Goal: Task Accomplishment & Management: Complete application form

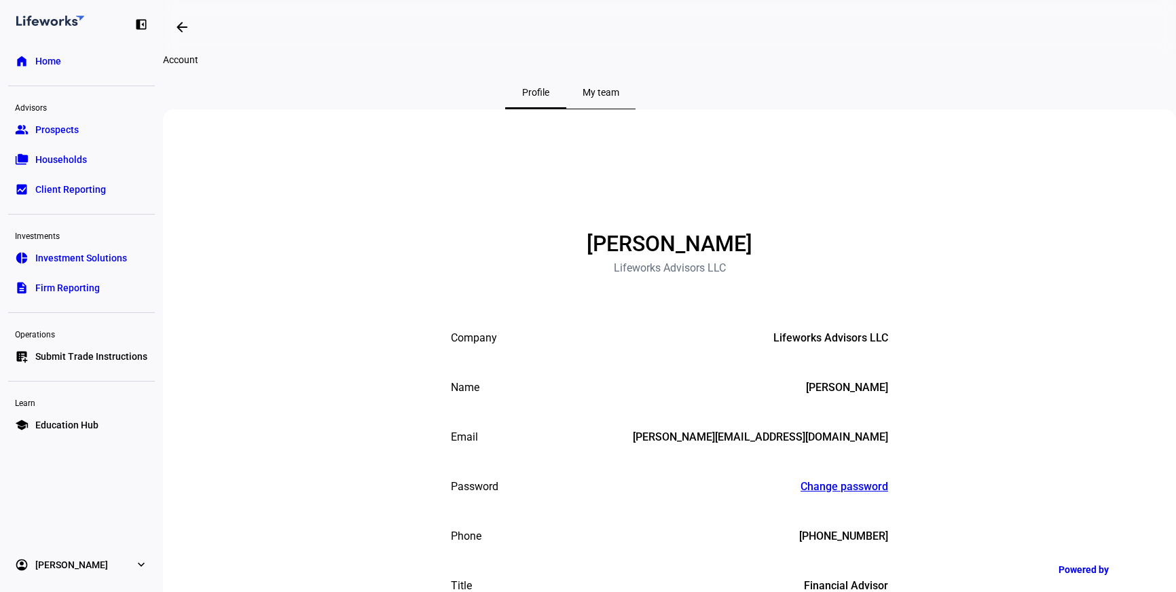
click at [84, 263] on span "Investment Solutions" at bounding box center [81, 258] width 92 height 14
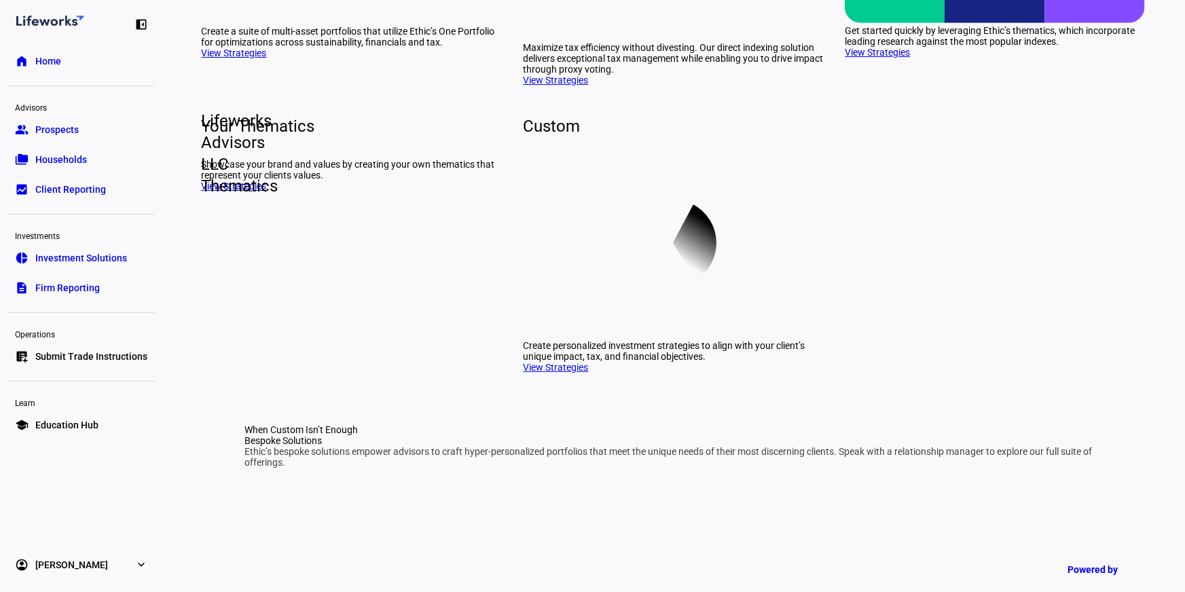
scroll to position [494, 0]
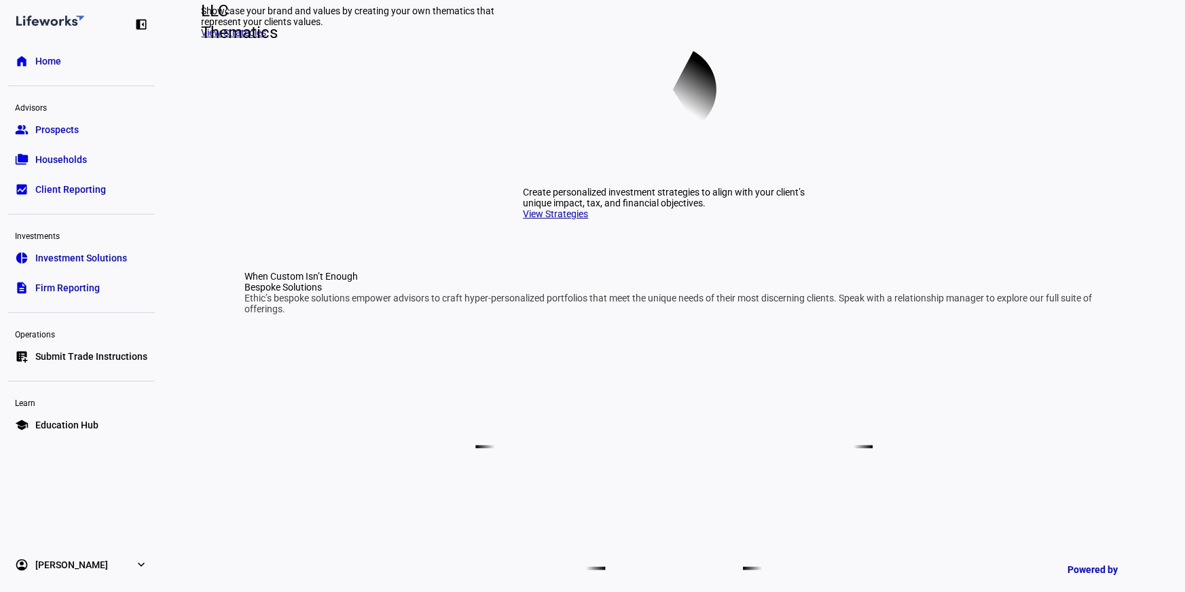
click at [213, 43] on span "Lifeworks Advisors LLC Thematics" at bounding box center [202, 0] width 22 height 87
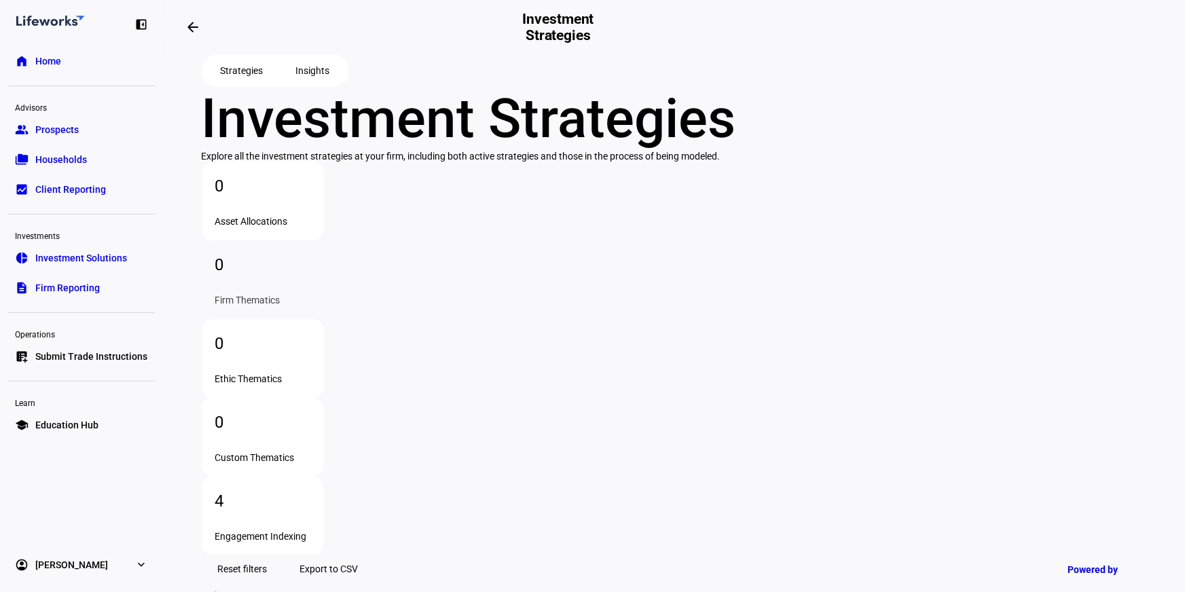
click at [80, 66] on link "home Home" at bounding box center [81, 61] width 147 height 27
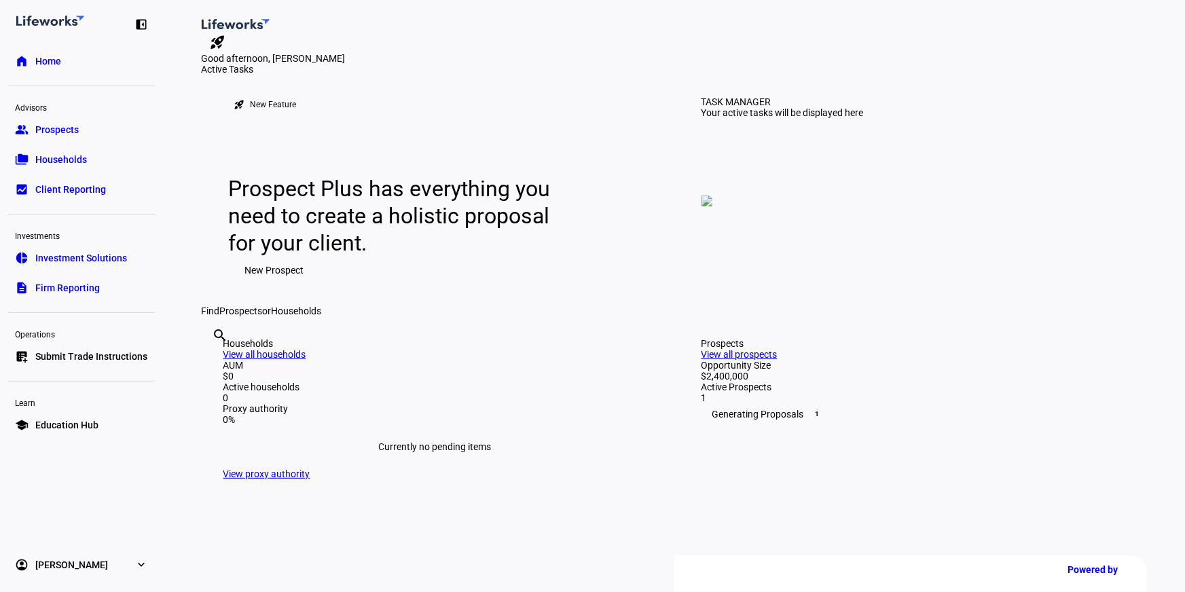
click at [265, 284] on span "New Prospect" at bounding box center [274, 270] width 59 height 27
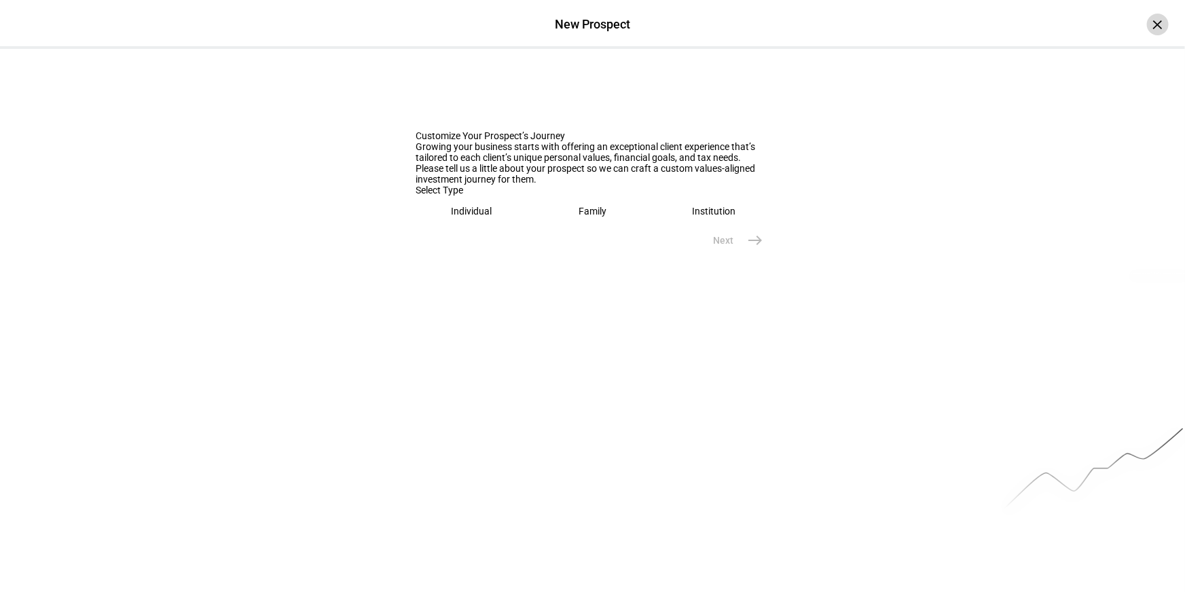
click at [1147, 23] on div "×" at bounding box center [1158, 25] width 22 height 22
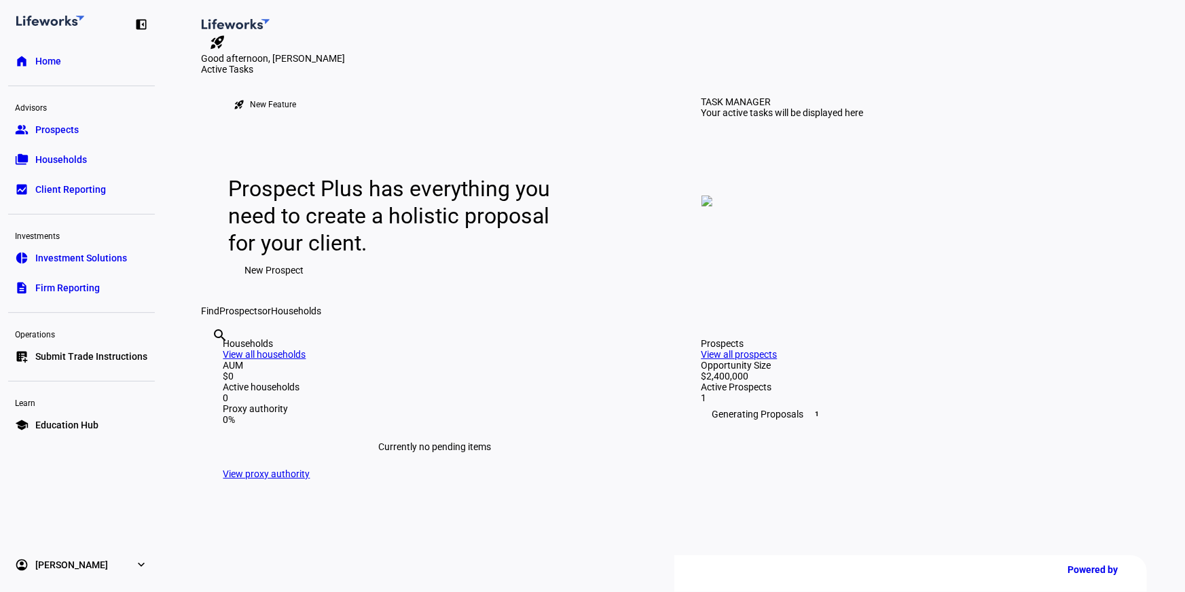
click at [275, 284] on span "New Prospect" at bounding box center [274, 270] width 59 height 27
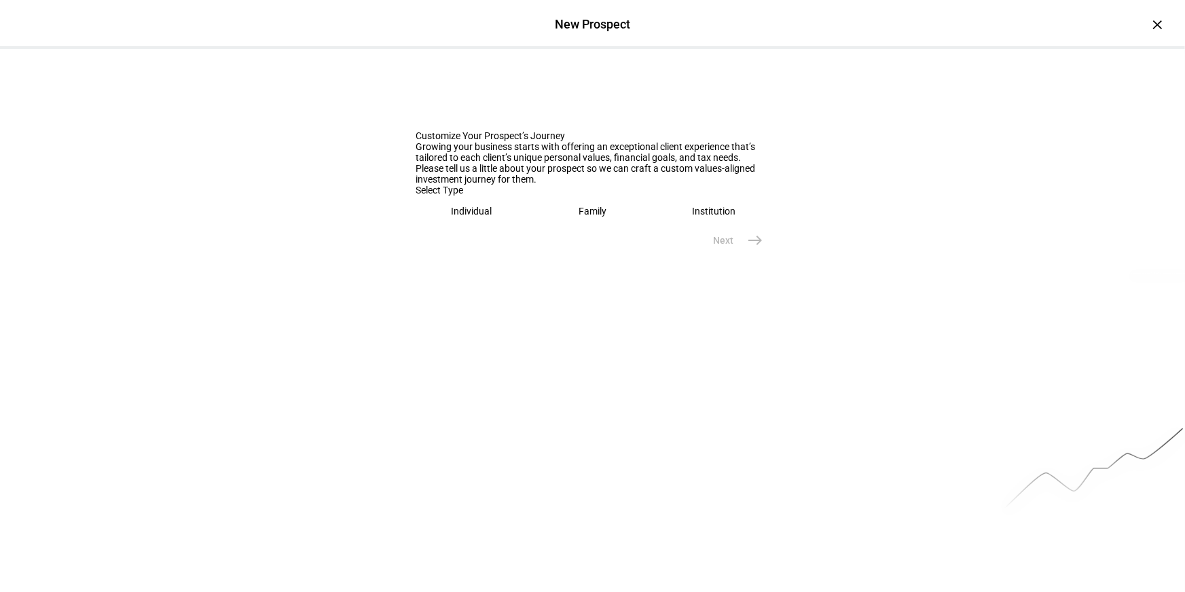
click at [606, 227] on eth-mega-radio-button "Family" at bounding box center [592, 211] width 111 height 31
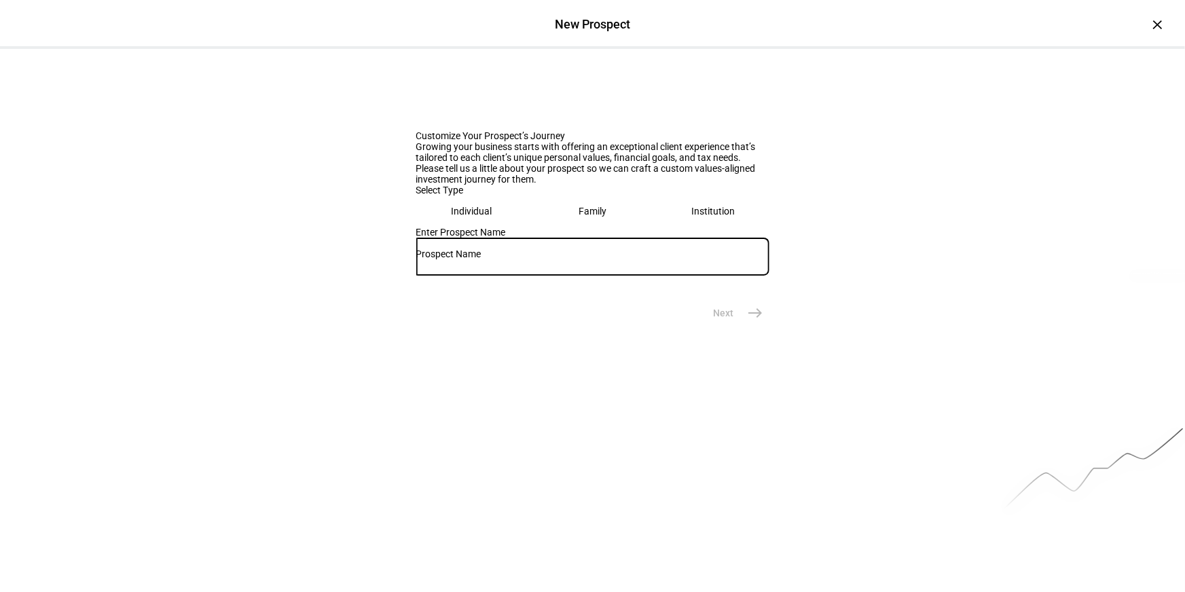
click at [574, 259] on input "text" at bounding box center [592, 253] width 353 height 11
type input "[PERSON_NAME]"
click at [743, 327] on span "east" at bounding box center [755, 312] width 27 height 27
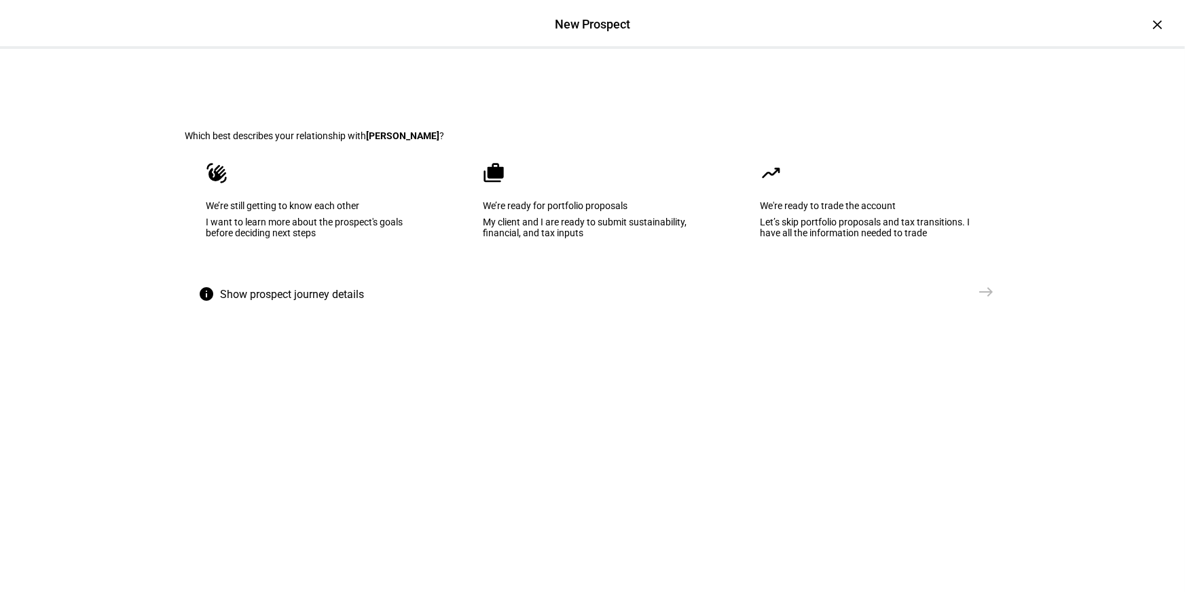
click at [566, 238] on div "My client and I are ready to submit sustainability, financial, and tax inputs" at bounding box center [592, 228] width 219 height 22
click at [980, 300] on mat-icon "east" at bounding box center [986, 292] width 16 height 16
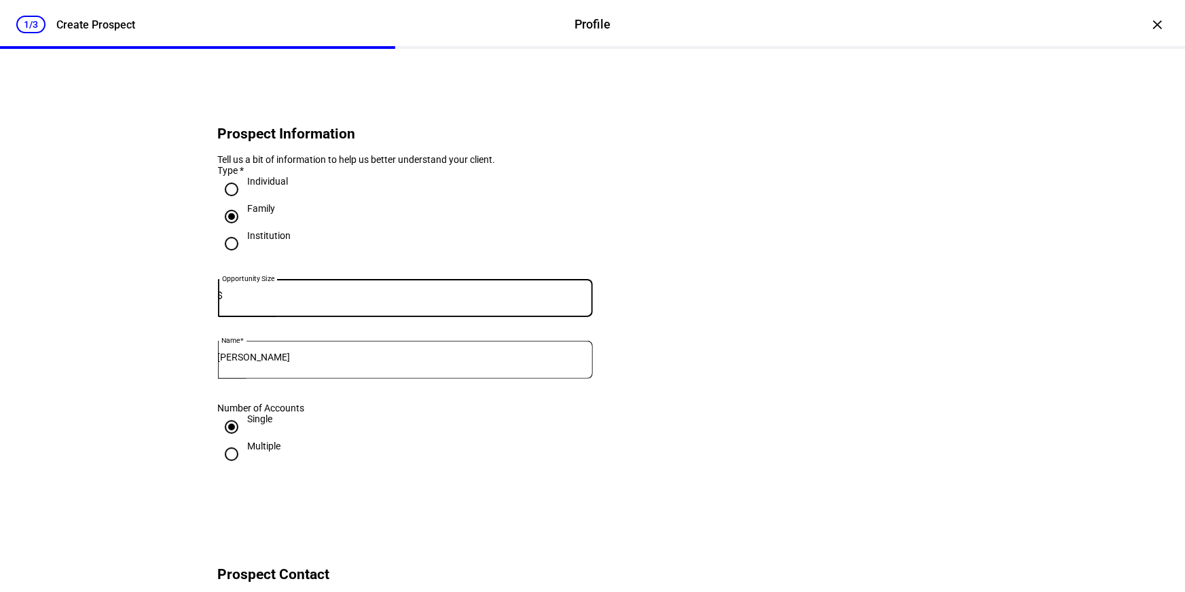
type input "3"
type input "2"
drag, startPoint x: 335, startPoint y: 314, endPoint x: 27, endPoint y: 305, distance: 307.7
click at [29, 305] on div "1/3 Create Prospect Profile Profile Create Prospect × Prospect Information Tell…" at bounding box center [592, 296] width 1185 height 592
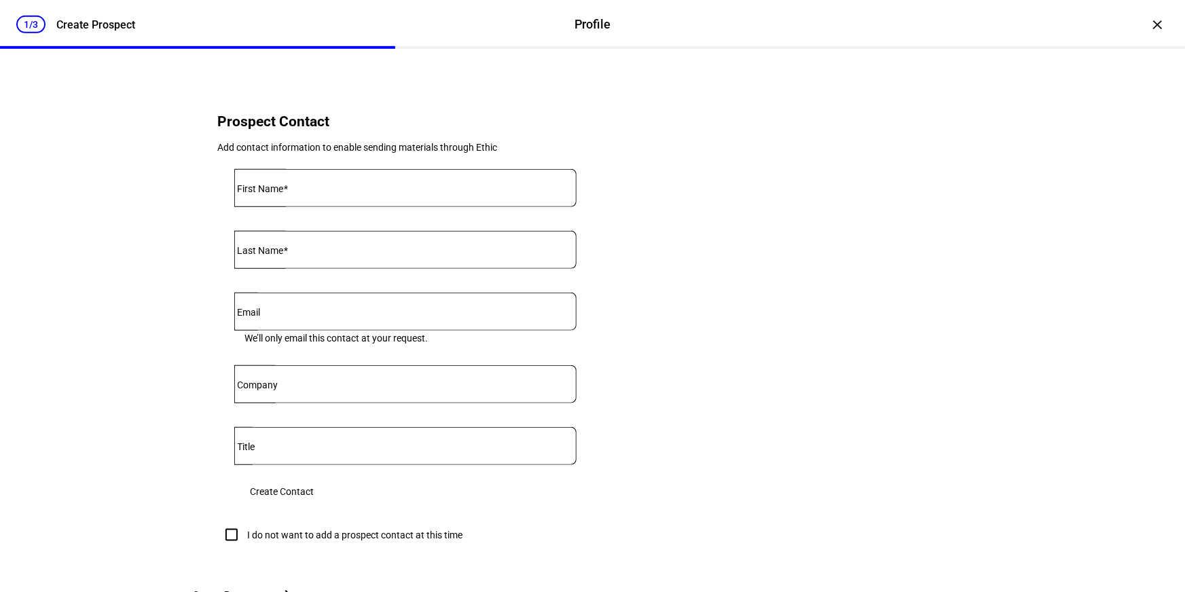
scroll to position [494, 0]
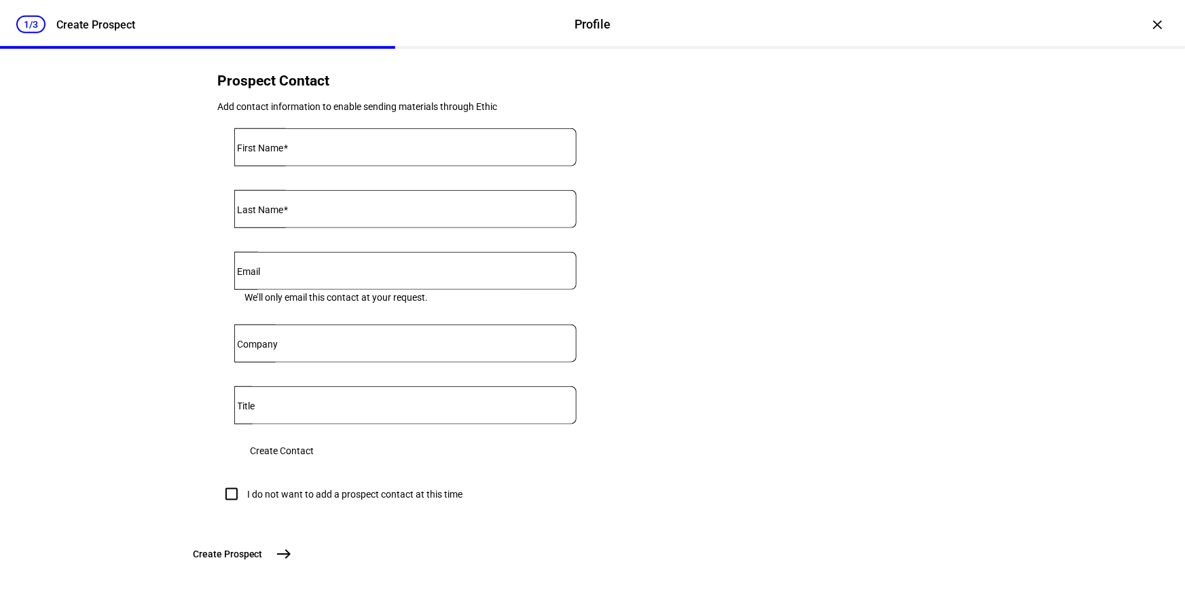
type input "440,000"
click at [337, 166] on div at bounding box center [405, 147] width 342 height 38
type input "[PERSON_NAME]"
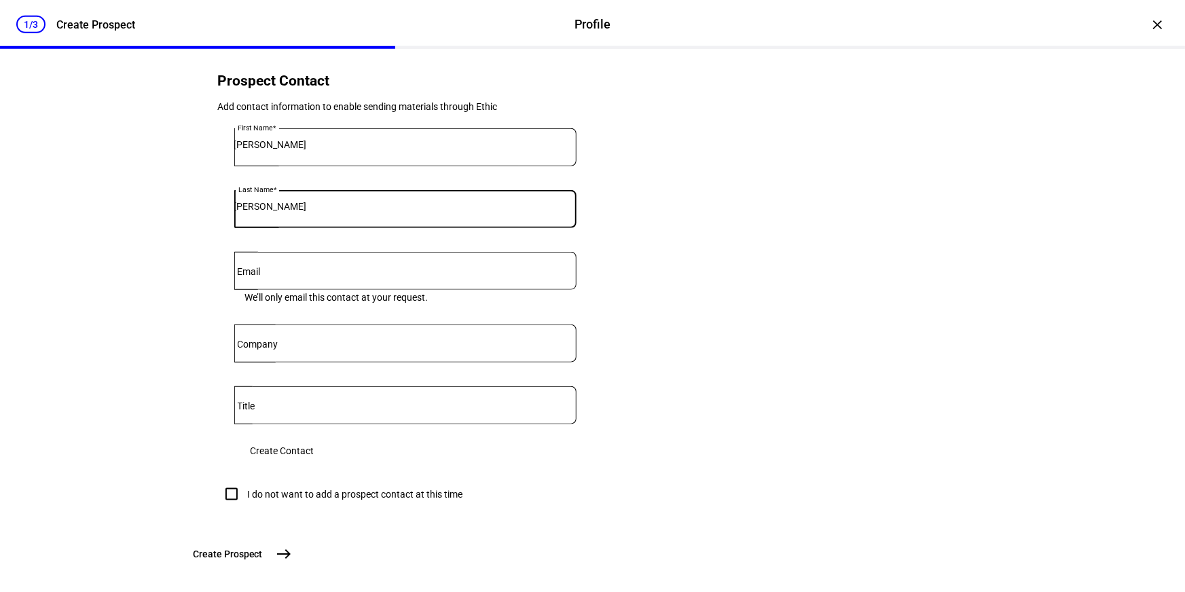
type input "[PERSON_NAME]"
click at [314, 464] on span "Create Contact" at bounding box center [283, 450] width 64 height 27
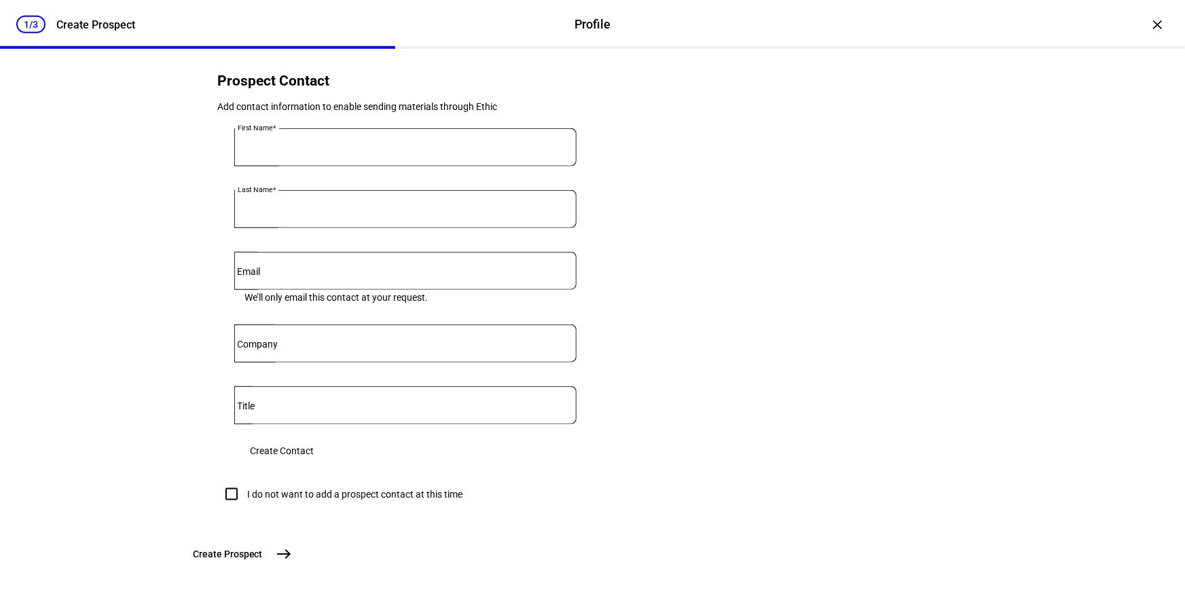
scroll to position [367, 0]
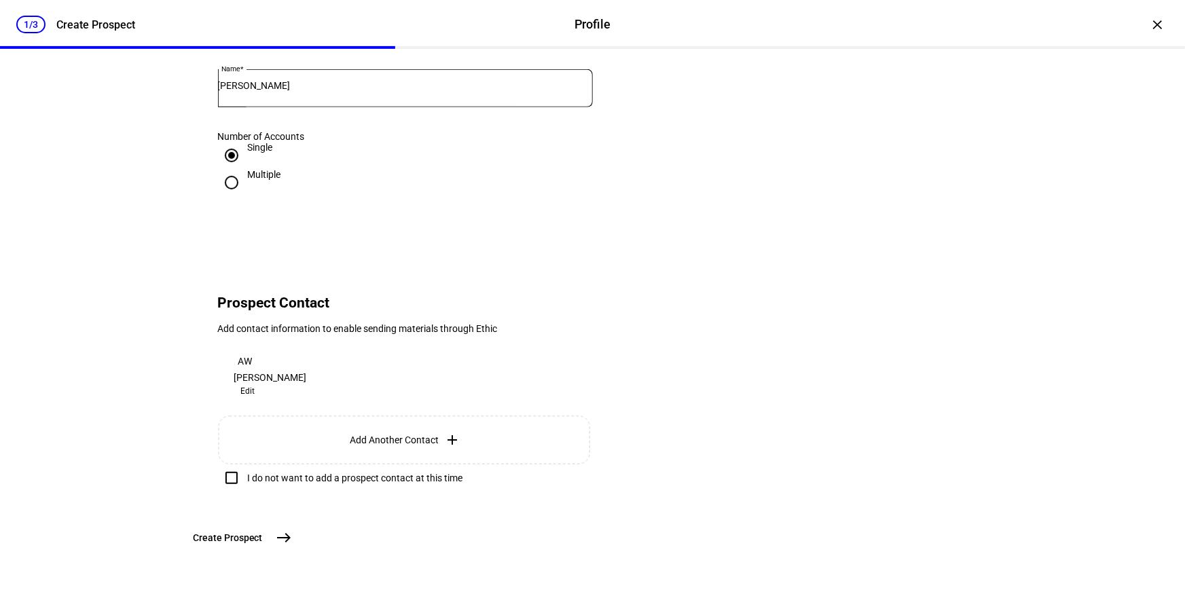
click at [378, 473] on div "I do not want to add a prospect contact at this time" at bounding box center [355, 478] width 215 height 11
click at [245, 464] on input "I do not want to add a prospect contact at this time" at bounding box center [231, 477] width 27 height 27
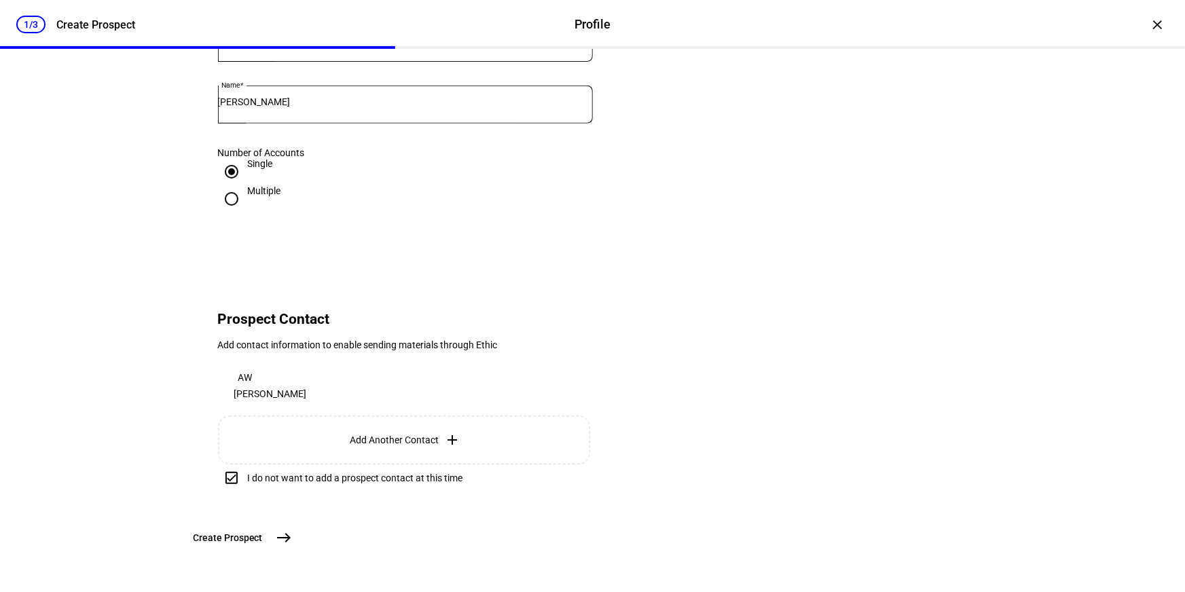
click at [378, 473] on div "I do not want to add a prospect contact at this time" at bounding box center [355, 478] width 215 height 11
click at [245, 464] on input "I do not want to add a prospect contact at this time" at bounding box center [231, 477] width 27 height 27
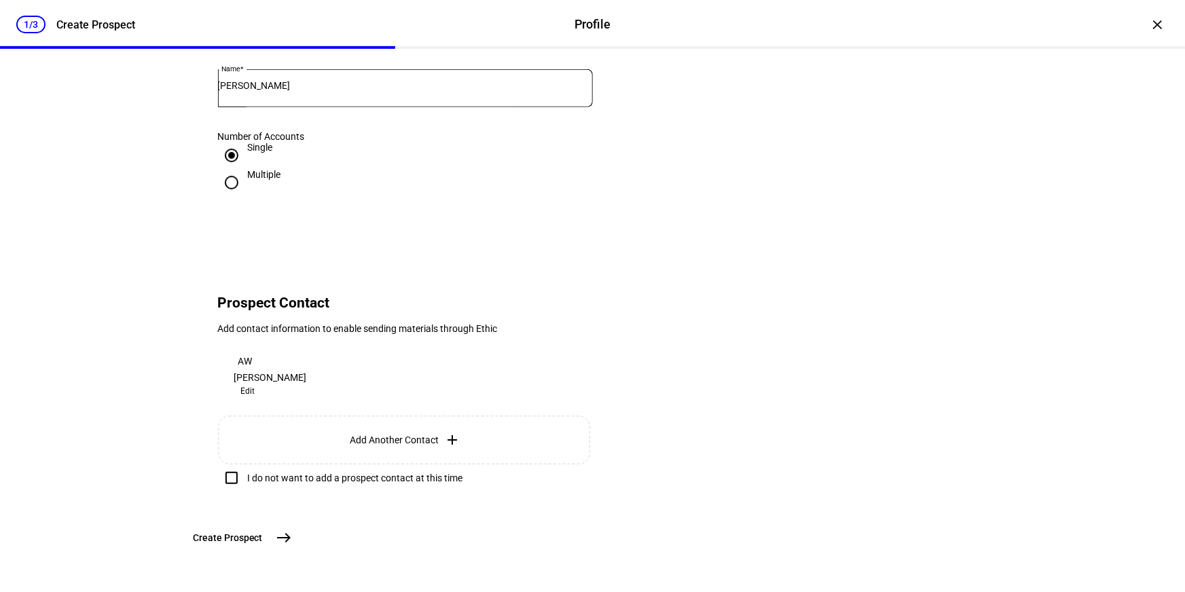
click at [378, 473] on div "I do not want to add a prospect contact at this time" at bounding box center [355, 478] width 215 height 11
click at [245, 464] on input "I do not want to add a prospect contact at this time" at bounding box center [231, 477] width 27 height 27
checkbox input "true"
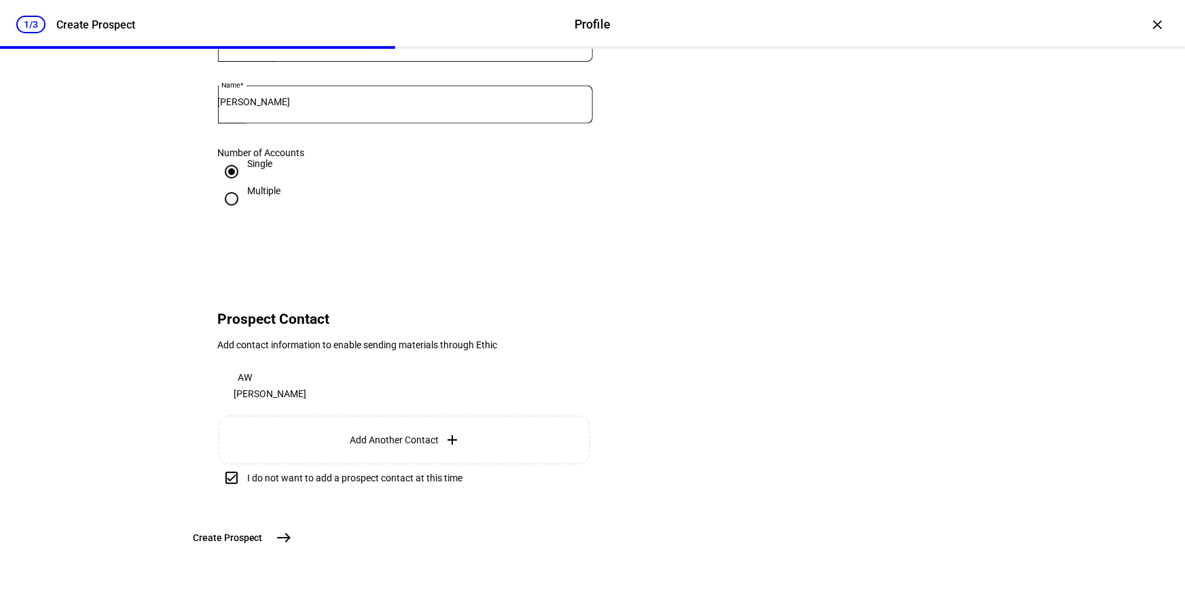
click at [334, 464] on div "I do not want to add a prospect contact at this time" at bounding box center [340, 477] width 245 height 27
click at [292, 534] on mat-icon "east" at bounding box center [284, 538] width 16 height 16
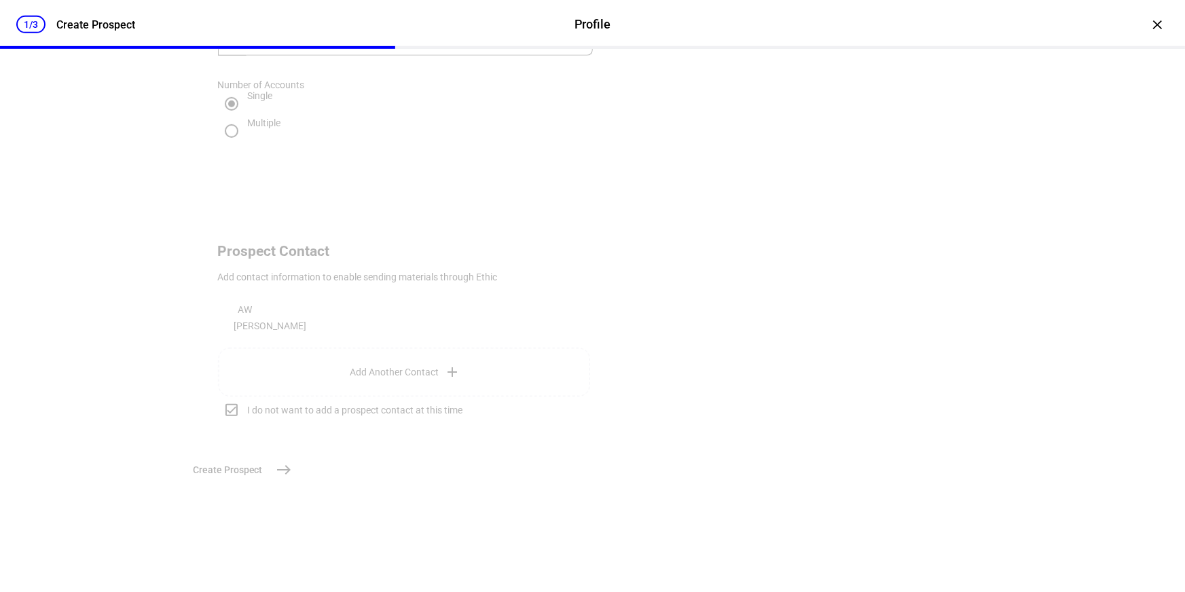
scroll to position [0, 0]
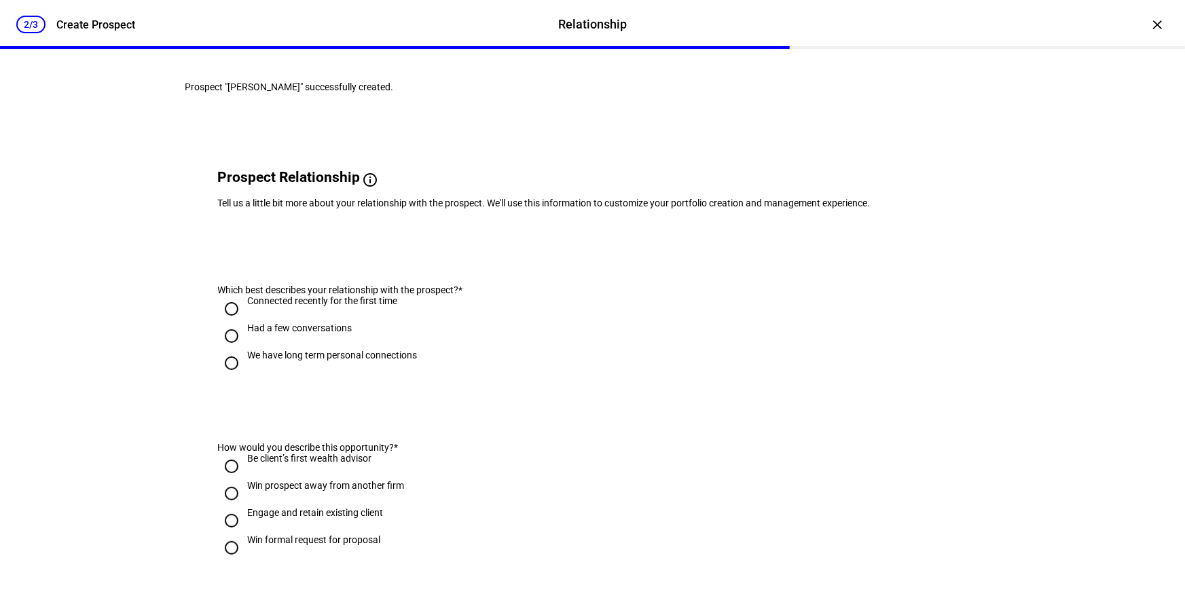
click at [229, 377] on input "We have long term personal connections" at bounding box center [231, 363] width 27 height 27
radio input "true"
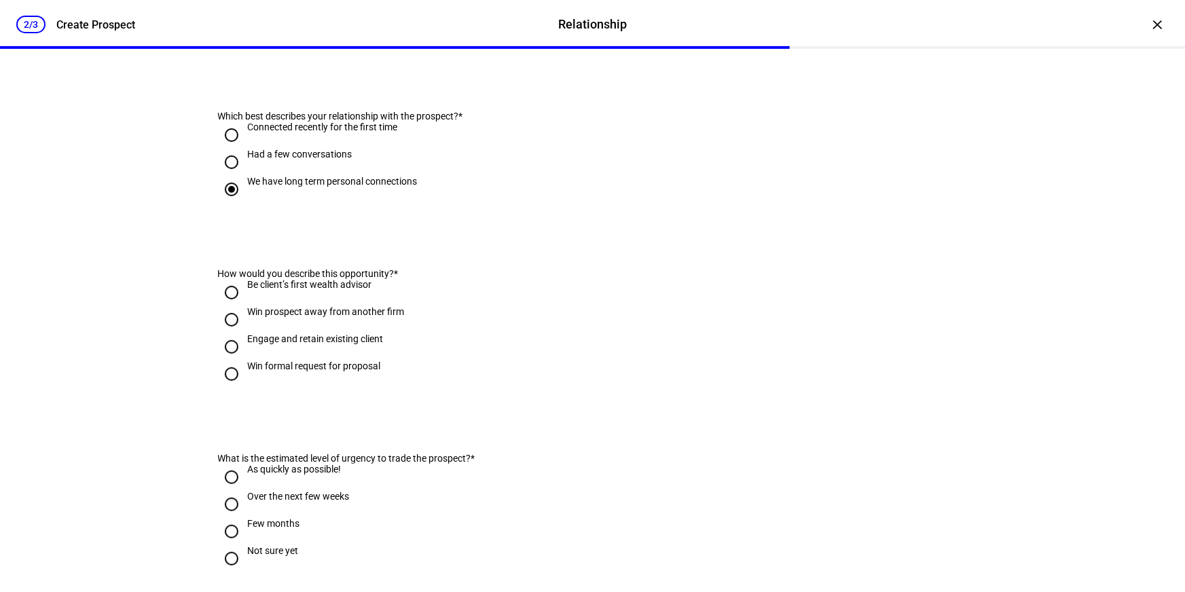
scroll to position [185, 0]
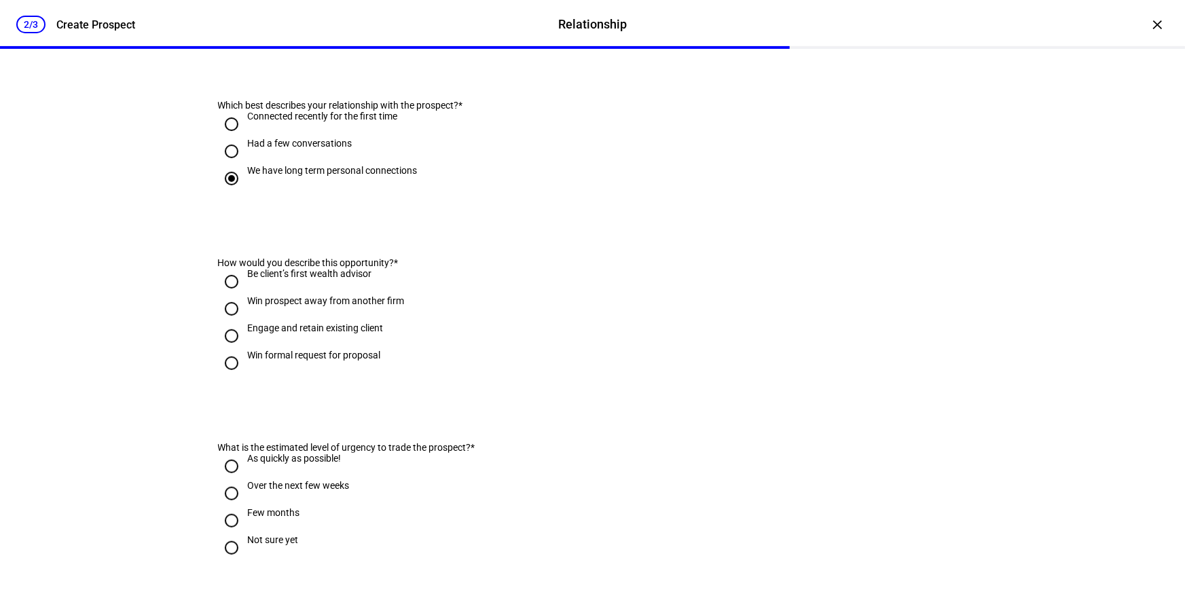
click at [231, 377] on input "Win formal request for proposal" at bounding box center [231, 363] width 27 height 27
radio input "true"
click at [147, 320] on div "2/3 Create Prospect Relationship Relationship Create Prospect × Prospect "[PERS…" at bounding box center [592, 296] width 1185 height 592
click at [227, 350] on input "Engage and retain existing client" at bounding box center [231, 336] width 27 height 27
radio input "true"
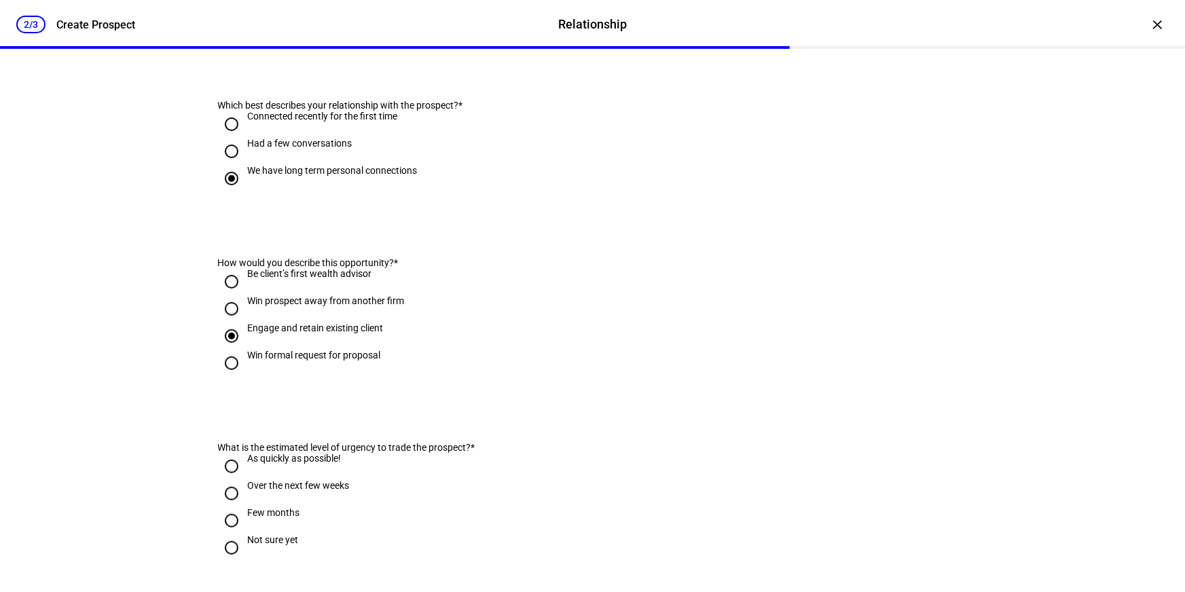
click at [158, 320] on div "2/3 Create Prospect Relationship Relationship Create Prospect × Prospect "[PERS…" at bounding box center [592, 296] width 1185 height 592
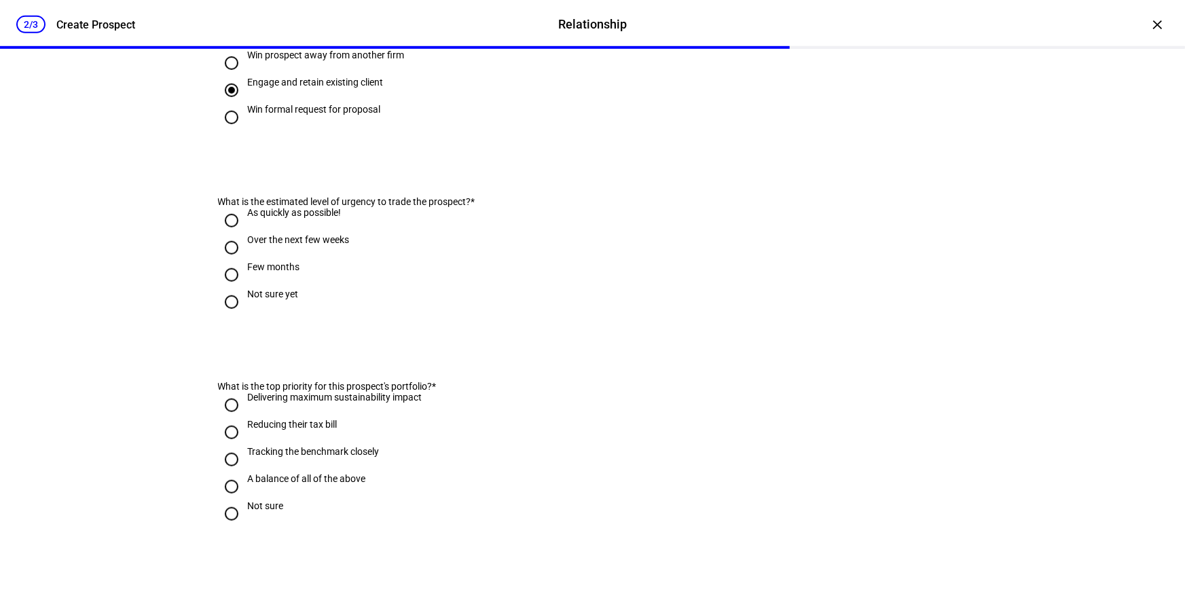
scroll to position [432, 0]
click at [223, 233] on input "As quickly as possible!" at bounding box center [231, 219] width 27 height 27
radio input "true"
click at [105, 258] on div "2/3 Create Prospect Relationship Relationship Create Prospect × Prospect "[PERS…" at bounding box center [592, 296] width 1185 height 592
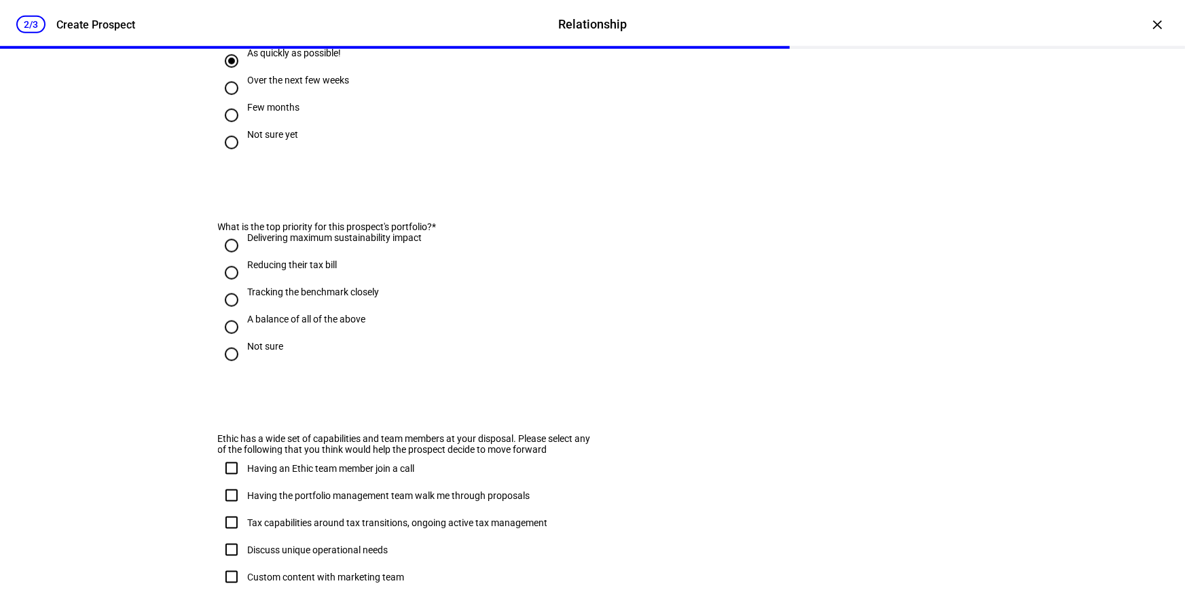
scroll to position [617, 0]
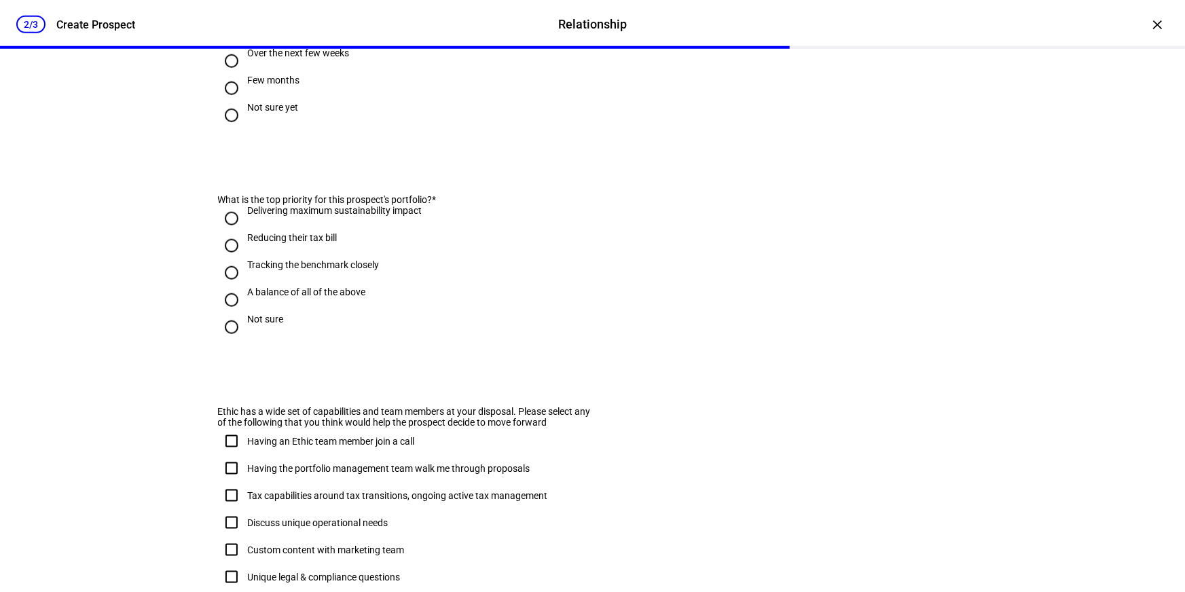
click at [227, 75] on input "Over the next few weeks" at bounding box center [231, 61] width 27 height 27
radio input "true"
click at [43, 129] on div "2/3 Create Prospect Relationship Relationship Create Prospect × Prospect "[PERS…" at bounding box center [592, 296] width 1185 height 592
click at [227, 287] on input "Tracking the benchmark closely" at bounding box center [231, 272] width 27 height 27
radio input "true"
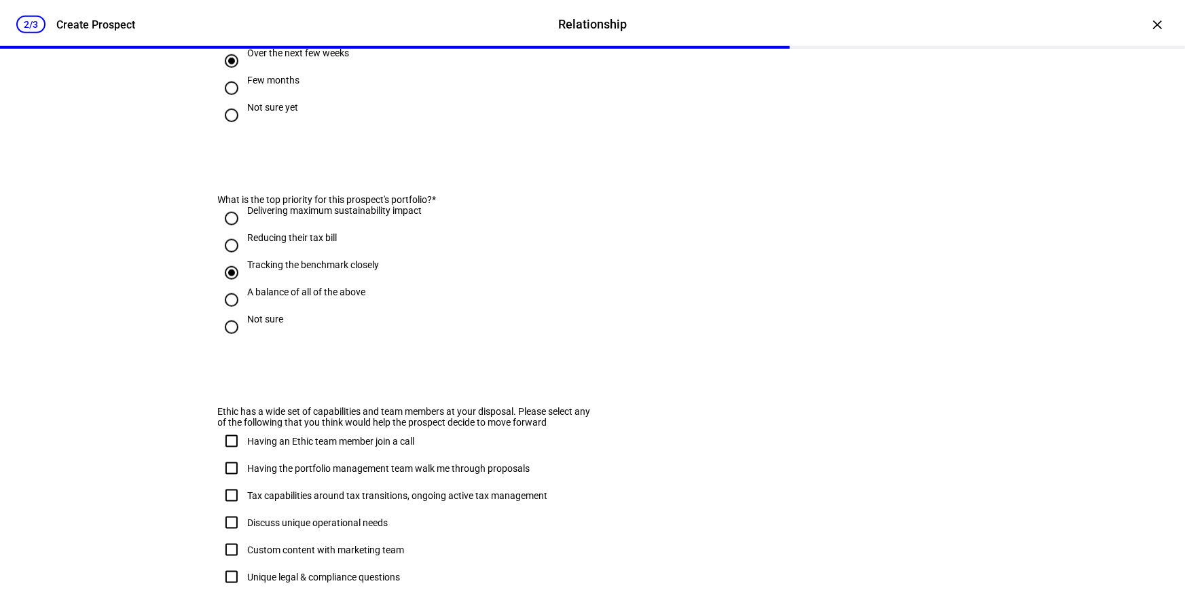
click at [79, 277] on div "2/3 Create Prospect Relationship Relationship Create Prospect × Prospect "[PERS…" at bounding box center [592, 296] width 1185 height 592
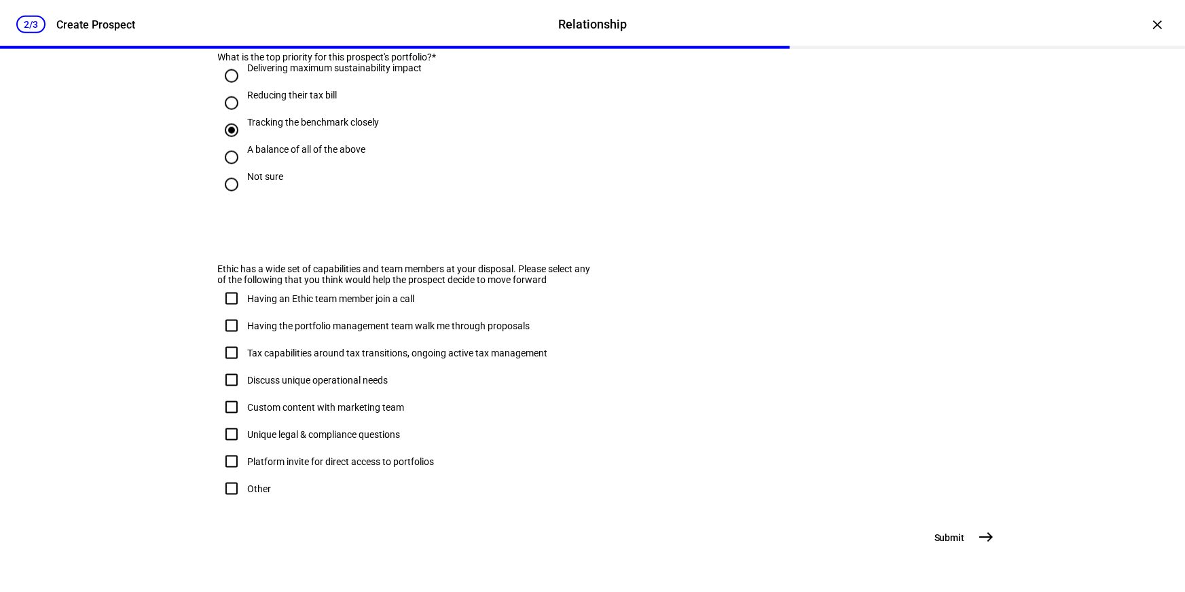
scroll to position [802, 0]
click at [228, 325] on input "Having the portfolio management team walk me through proposals" at bounding box center [231, 325] width 27 height 27
checkbox input "true"
click at [229, 380] on input "Discuss unique operational needs" at bounding box center [231, 380] width 27 height 27
checkbox input "true"
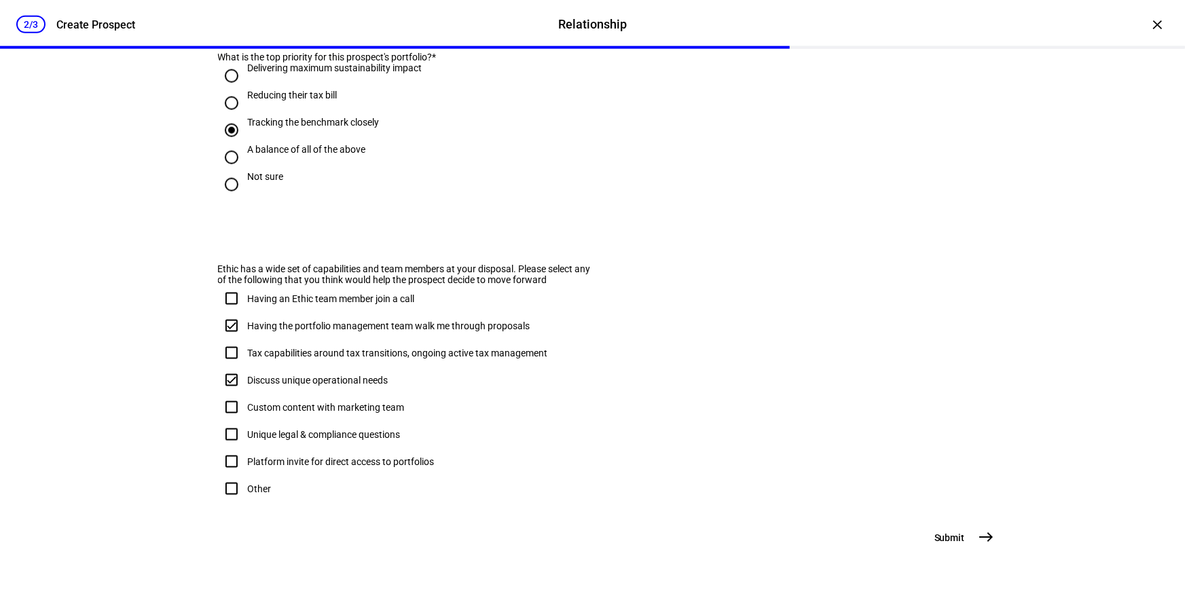
click at [226, 413] on input "Custom content with marketing team" at bounding box center [231, 407] width 27 height 27
checkbox input "false"
click at [116, 380] on div "2/3 Create Prospect Relationship Relationship Create Prospect × Prospect "[PERS…" at bounding box center [592, 296] width 1185 height 592
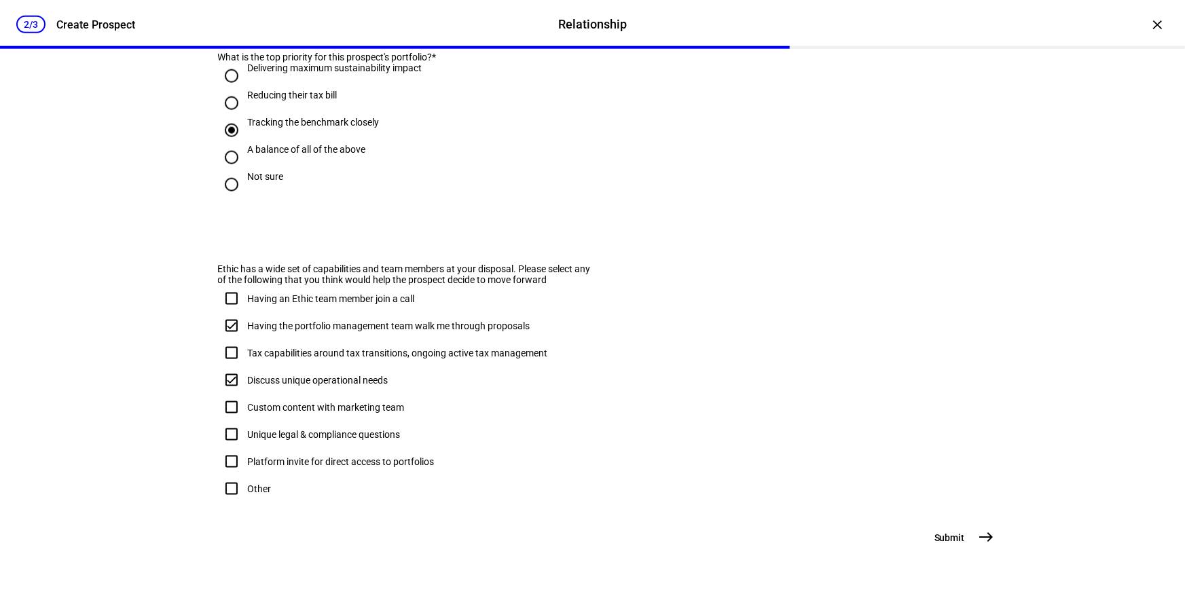
click at [984, 536] on mat-icon "east" at bounding box center [986, 538] width 16 height 16
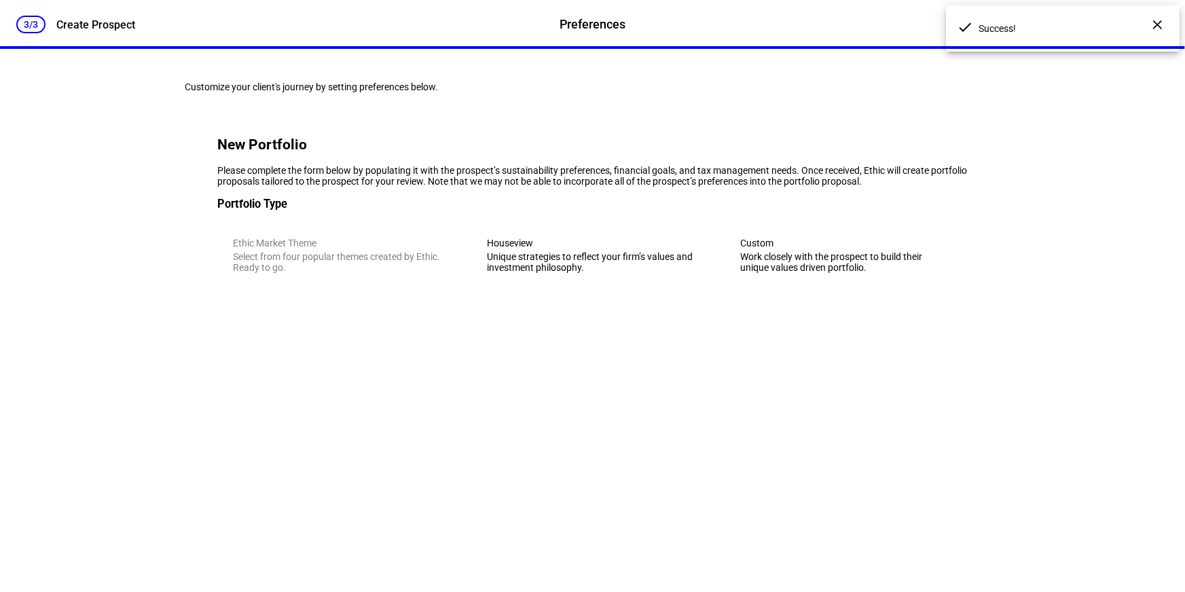
scroll to position [0, 0]
click at [604, 273] on div "Unique strategies to reflect your firm’s values and investment philosophy." at bounding box center [592, 262] width 211 height 22
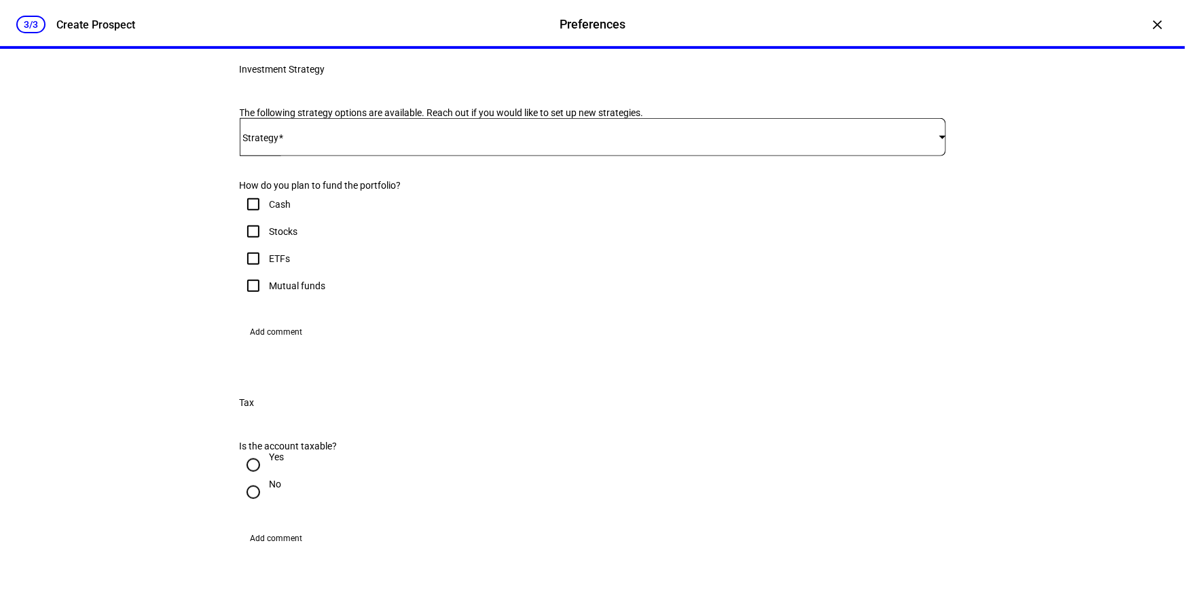
scroll to position [246, 0]
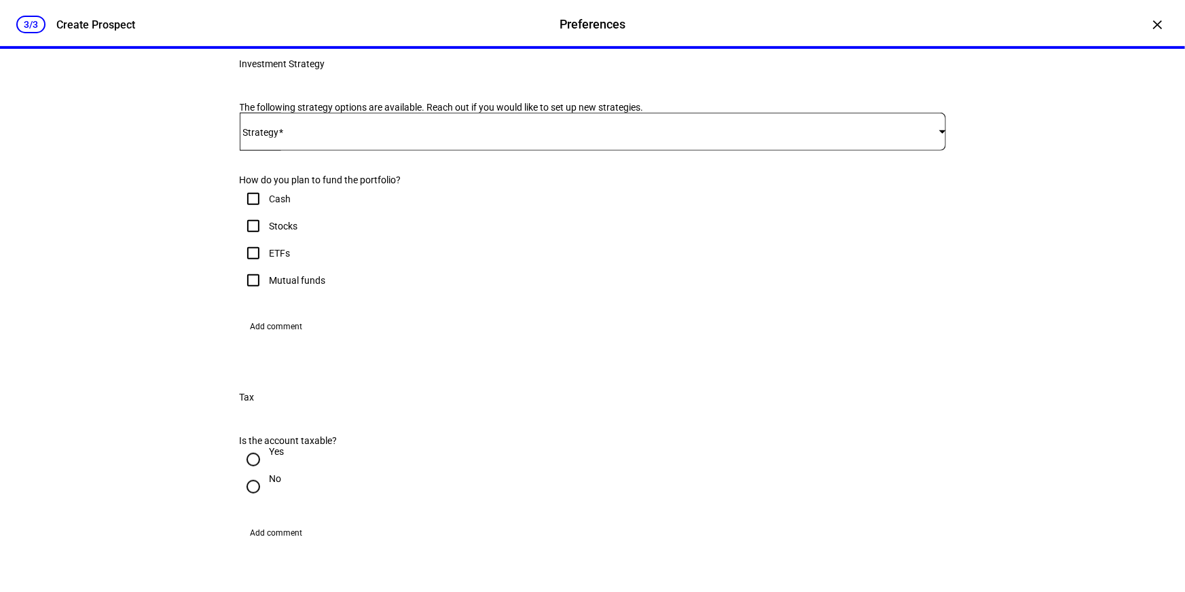
click at [806, 26] on div "Work closely with the prospect to build their unique values driven portfolio." at bounding box center [845, 16] width 212 height 22
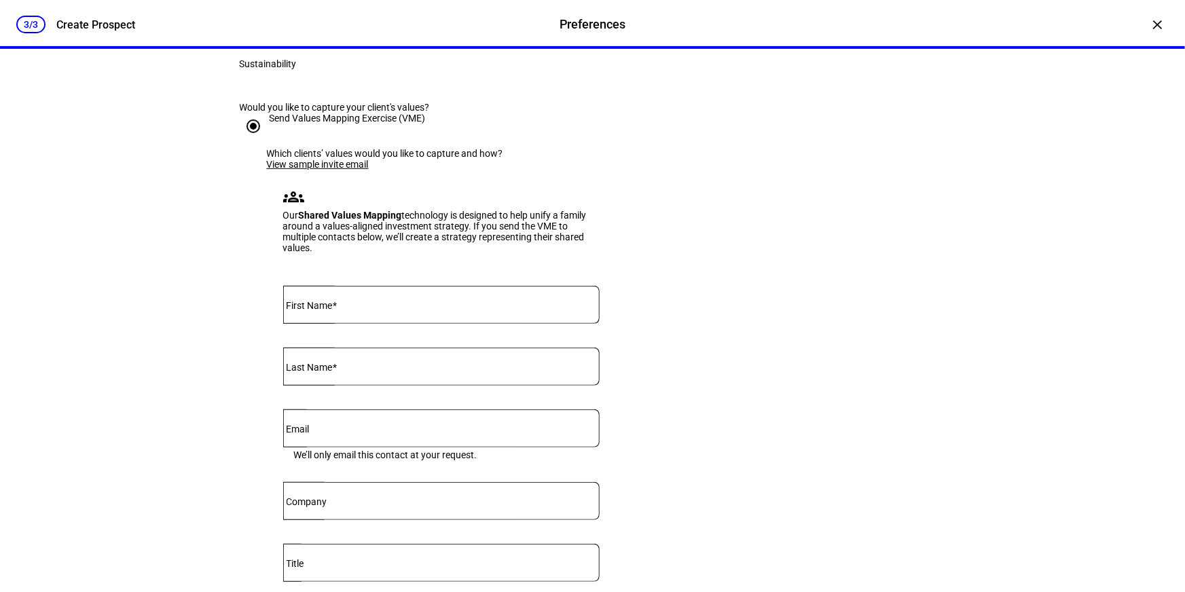
click at [604, 26] on div "Unique strategies to reflect your firm’s values and investment philosophy." at bounding box center [593, 16] width 212 height 22
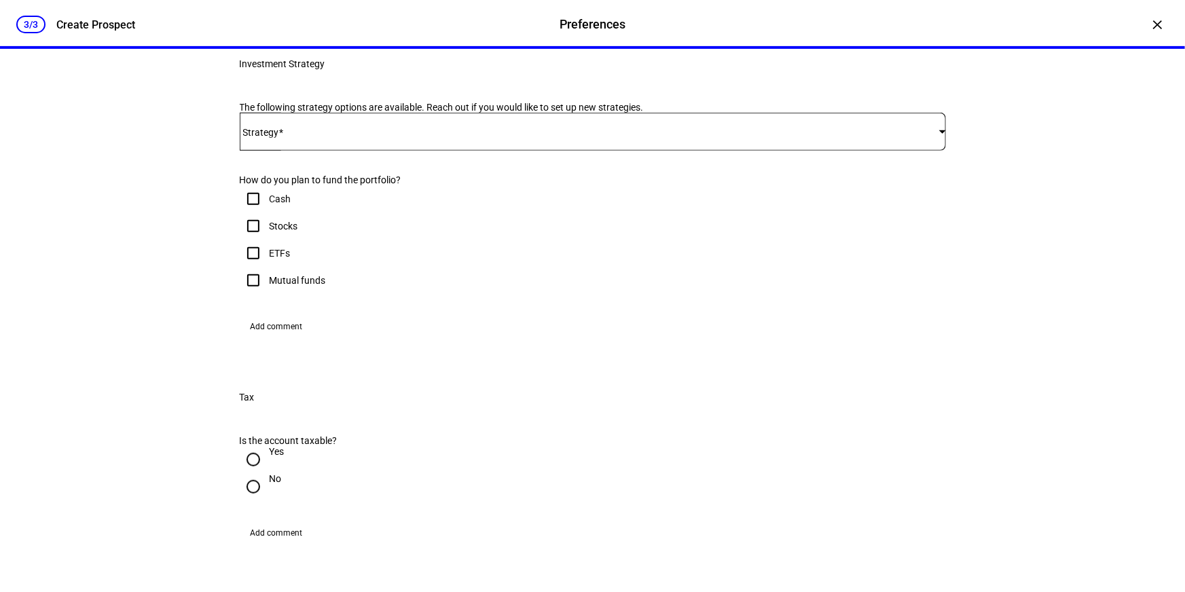
click at [276, 138] on mat-label "Strategy" at bounding box center [261, 132] width 36 height 11
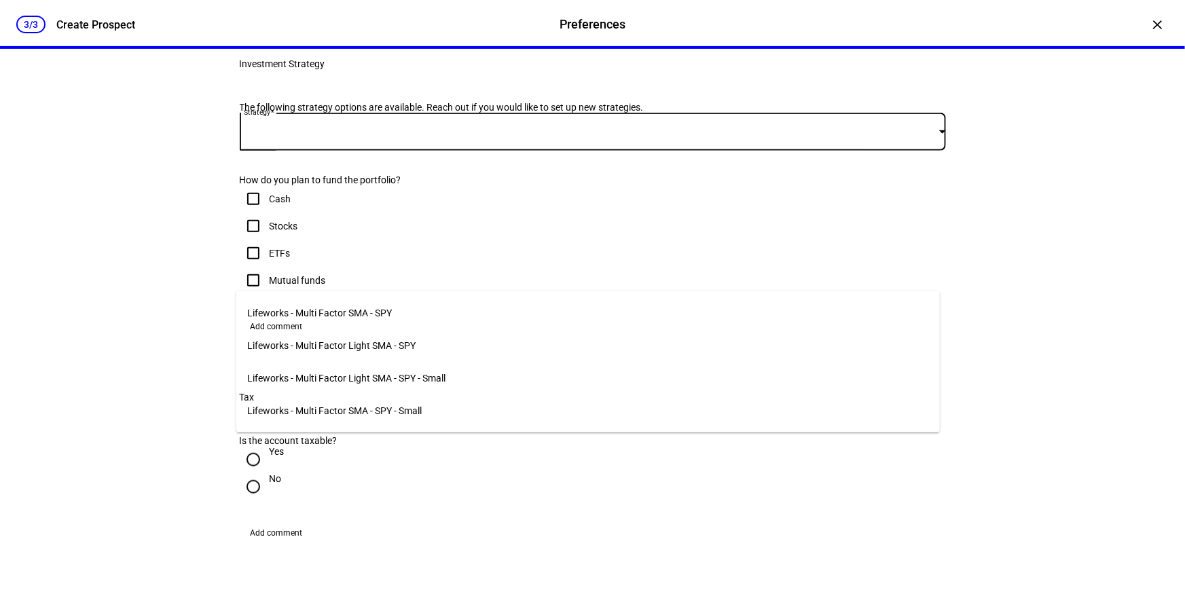
click at [942, 444] on div at bounding box center [592, 296] width 1185 height 592
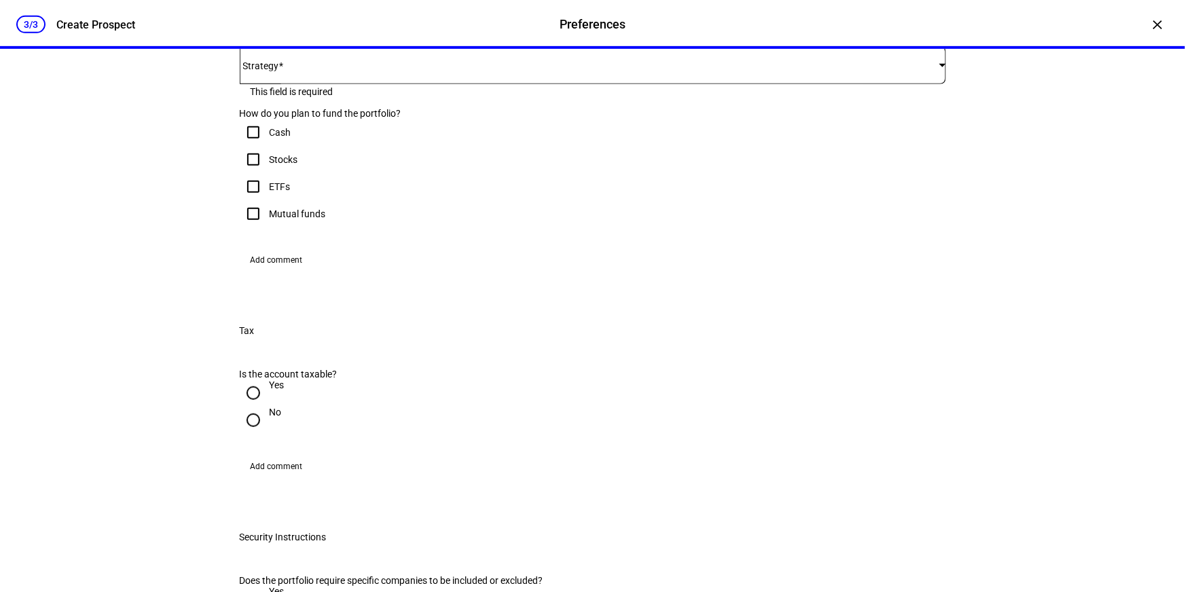
scroll to position [308, 0]
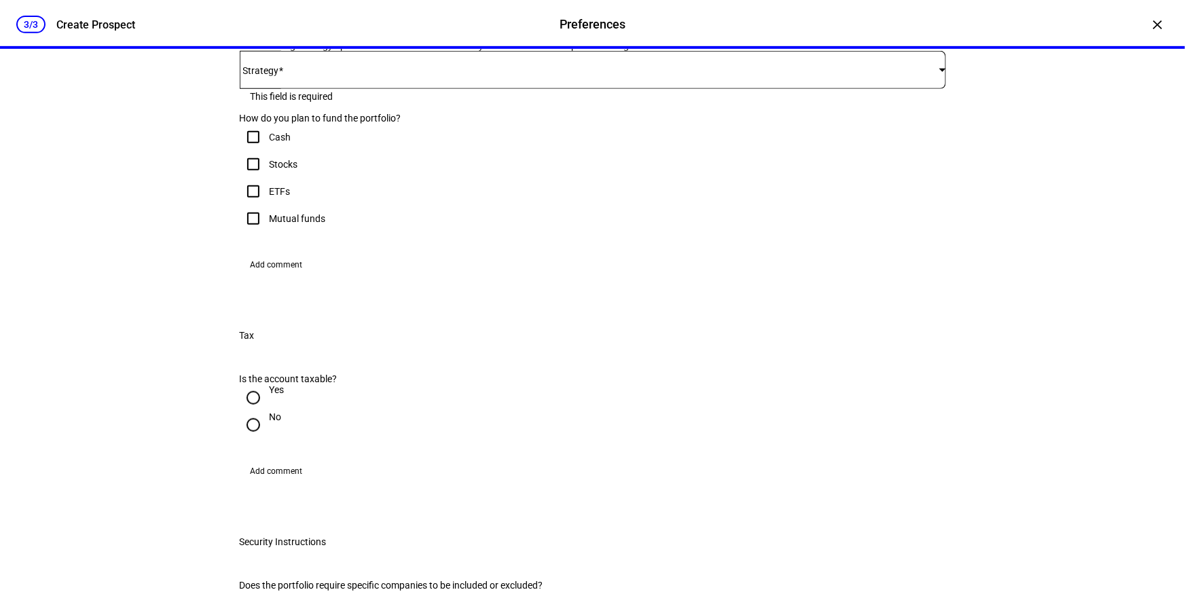
click at [323, 89] on div at bounding box center [593, 70] width 706 height 38
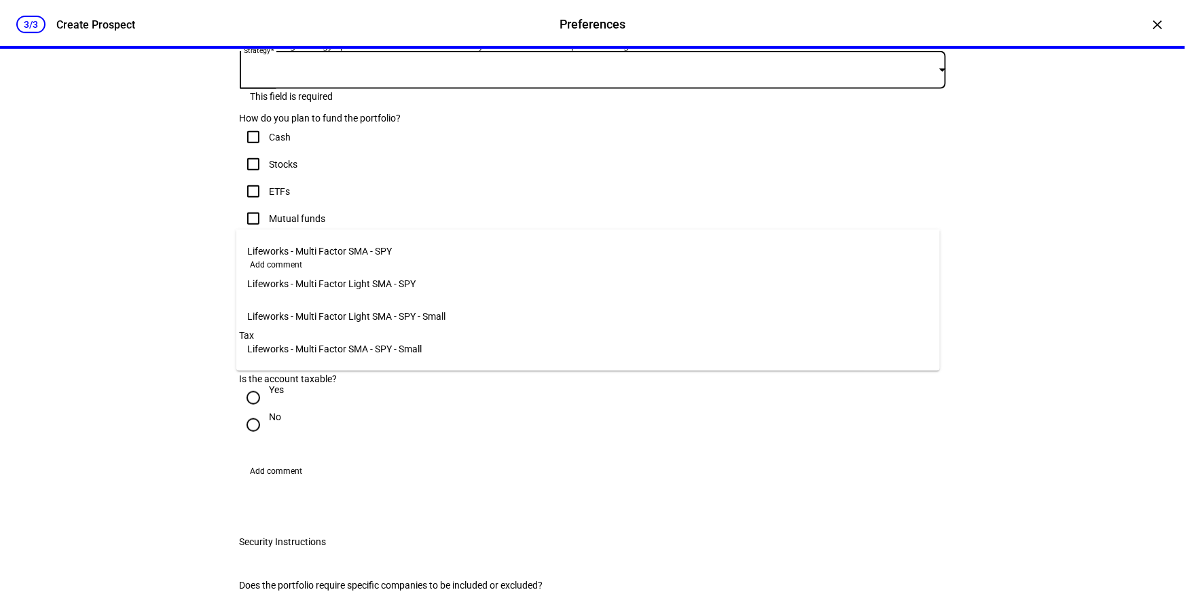
click at [129, 210] on div at bounding box center [592, 296] width 1185 height 592
